Goal: Task Accomplishment & Management: Manage account settings

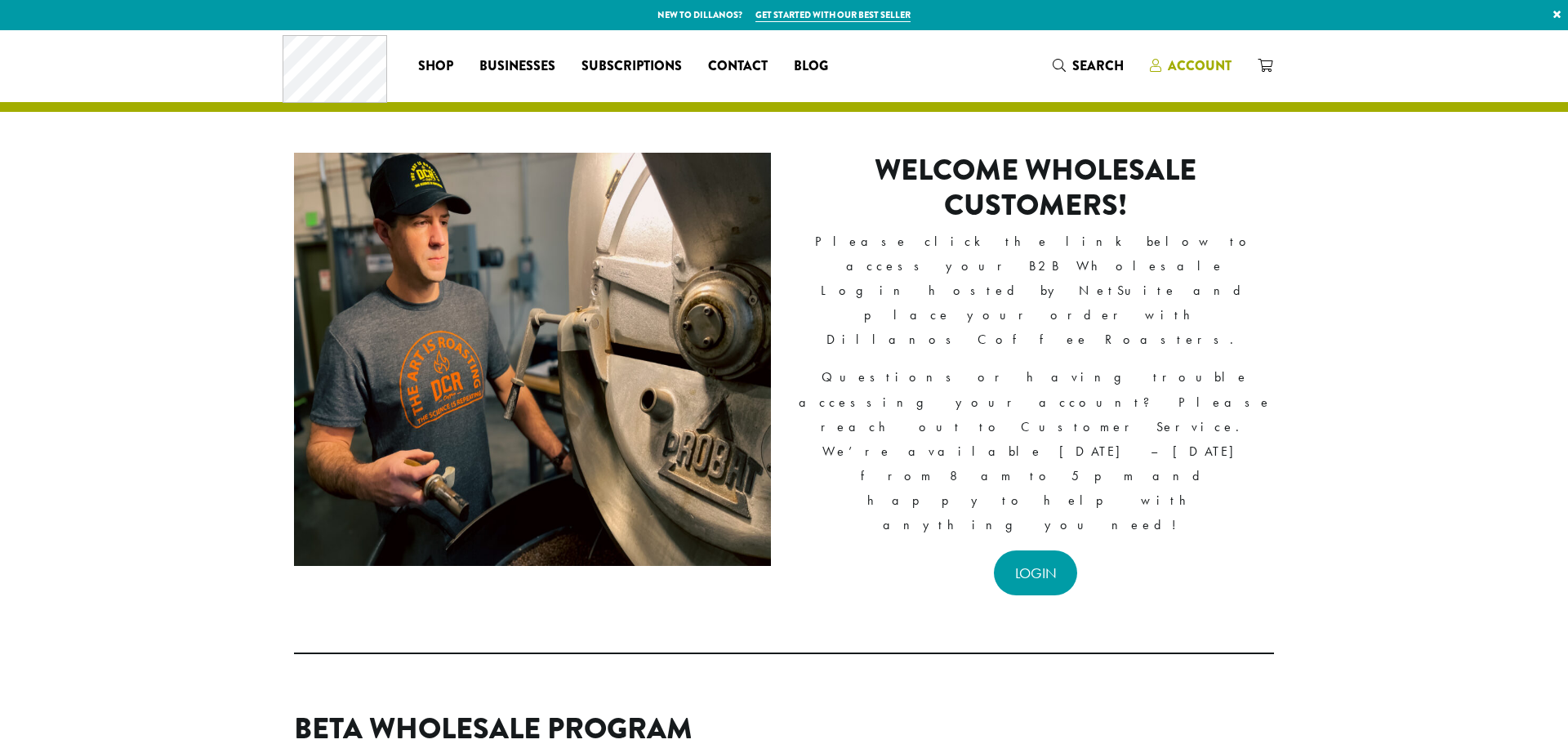
click at [1209, 66] on span "Account" at bounding box center [1199, 65] width 64 height 19
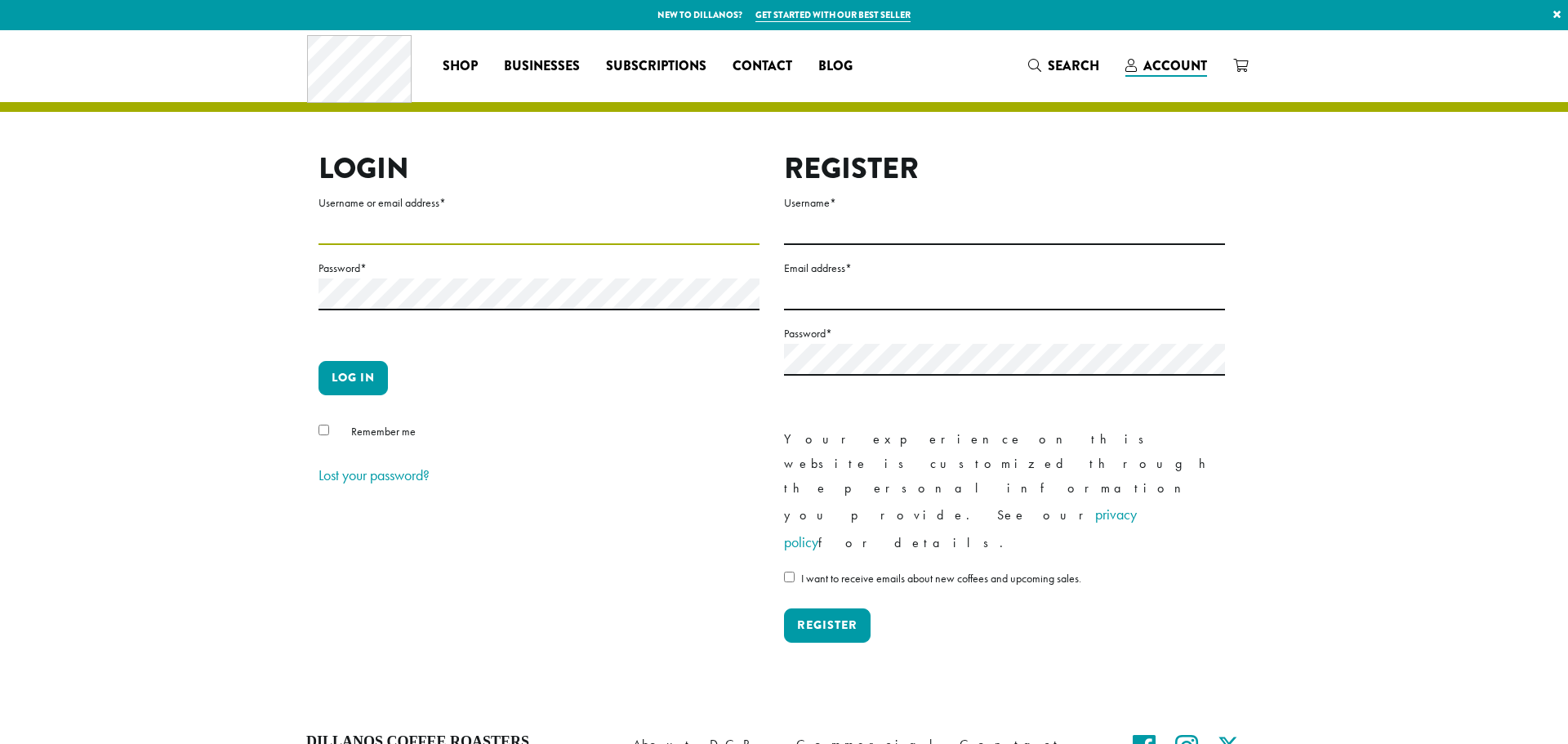
click at [462, 233] on input "Username or email address *" at bounding box center [539, 229] width 441 height 32
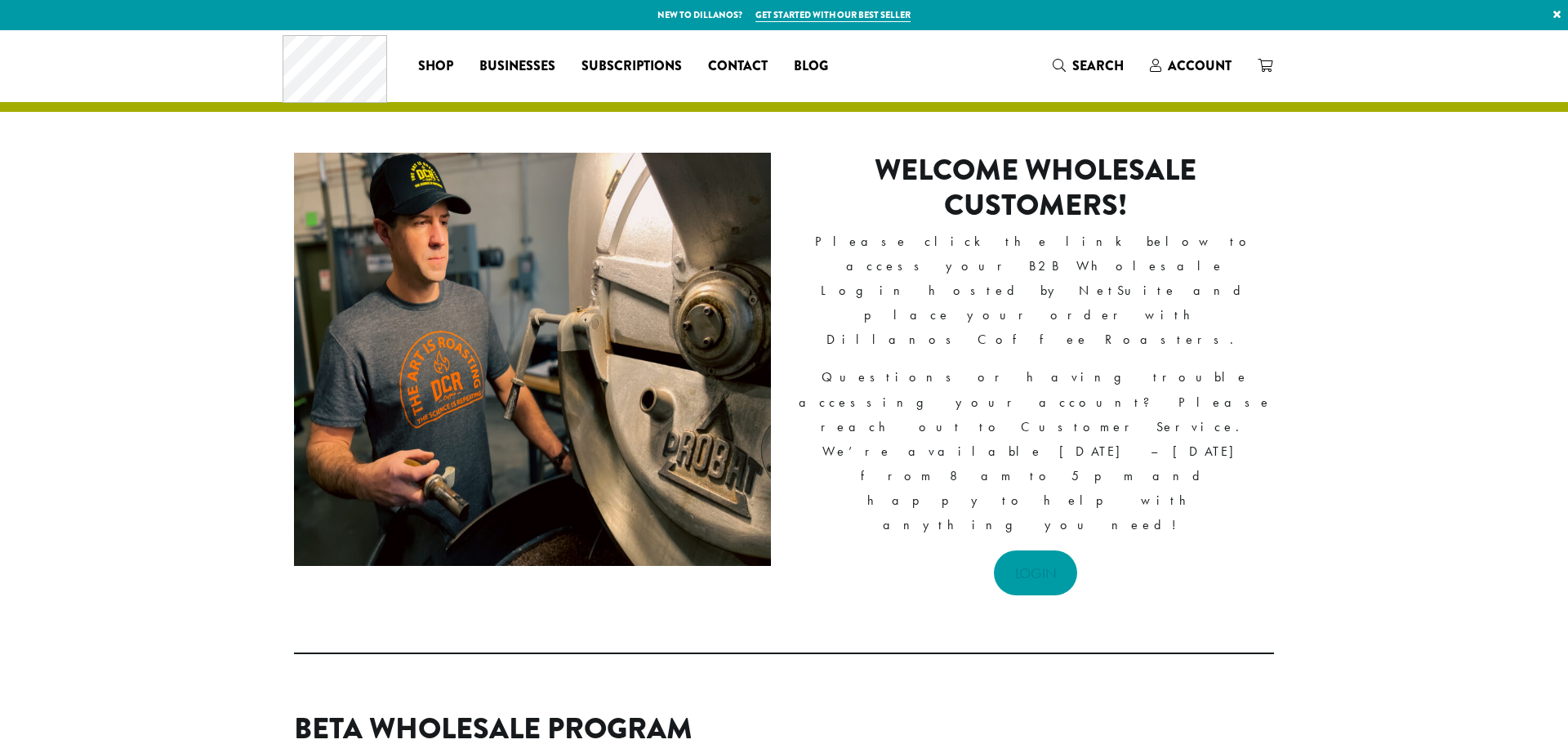
click at [1032, 551] on link "LOGIN" at bounding box center [1036, 573] width 84 height 45
